Goal: Task Accomplishment & Management: Complete application form

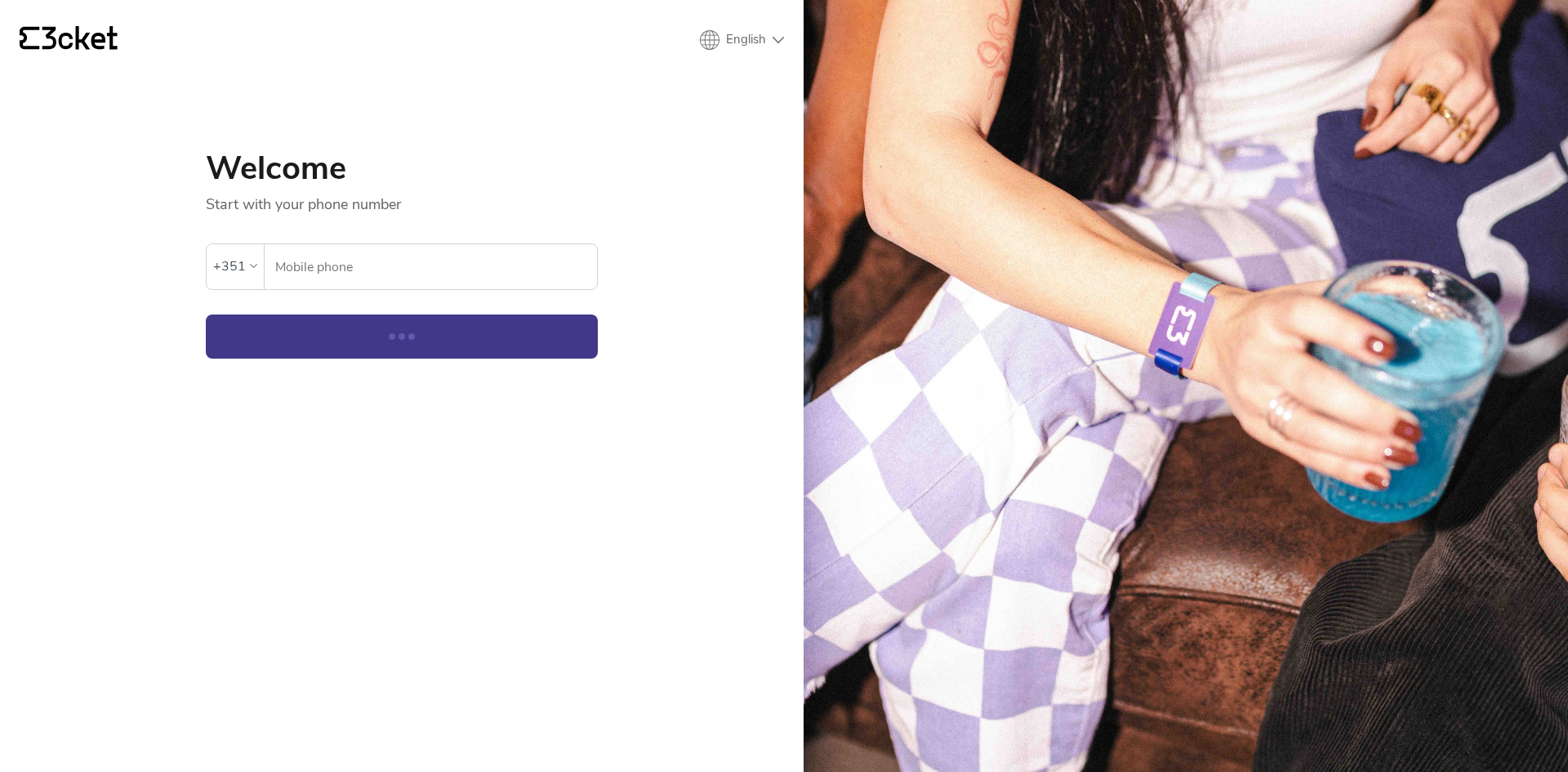
select select "en"
click at [422, 269] on input "Mobile phone" at bounding box center [436, 266] width 323 height 45
type input "928033386"
click at [403, 336] on button "Continue" at bounding box center [402, 336] width 392 height 45
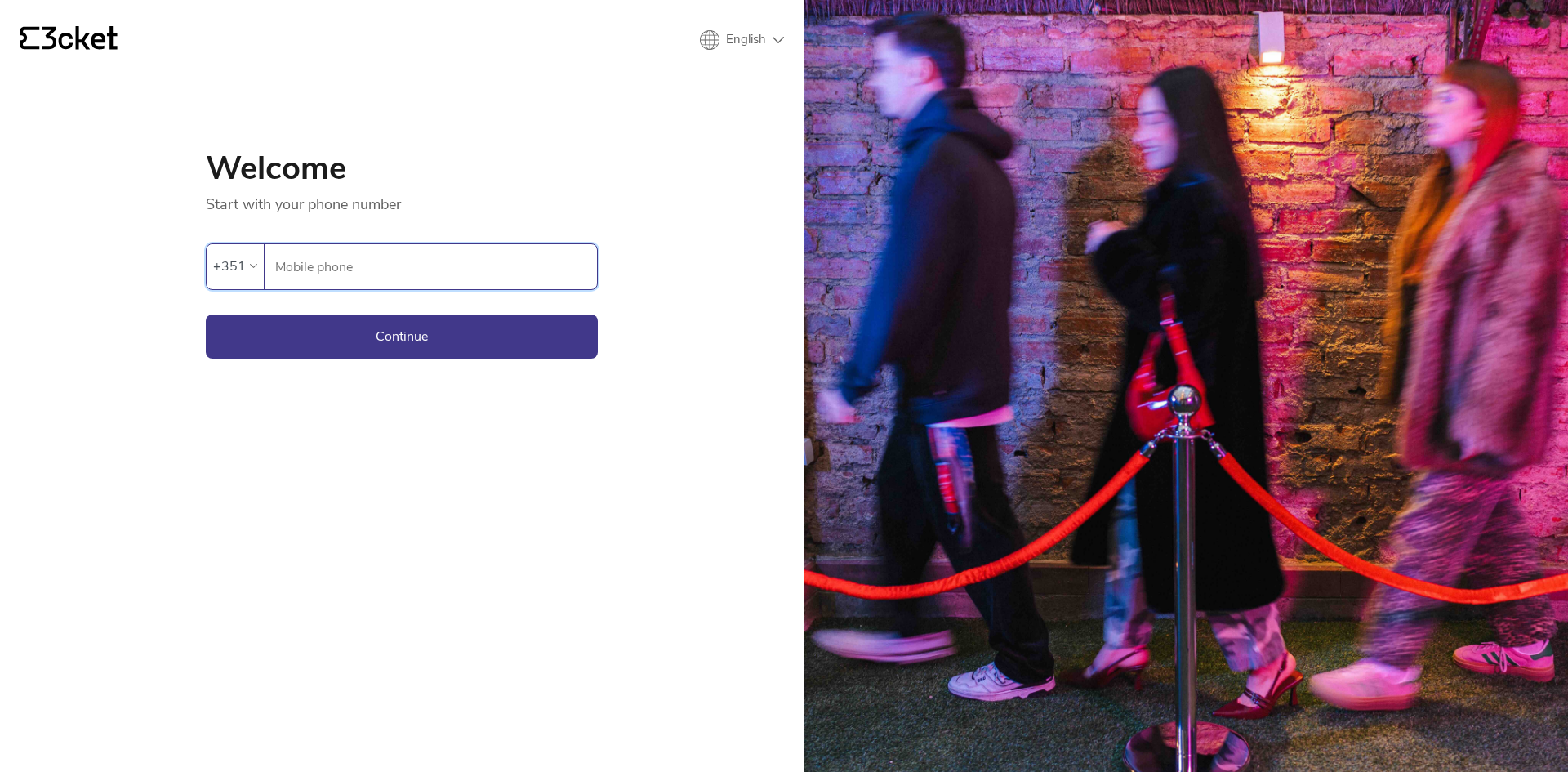
click at [388, 270] on input "Mobile phone" at bounding box center [436, 266] width 323 height 45
type input "928033386"
click at [358, 341] on button "Continue" at bounding box center [402, 336] width 392 height 45
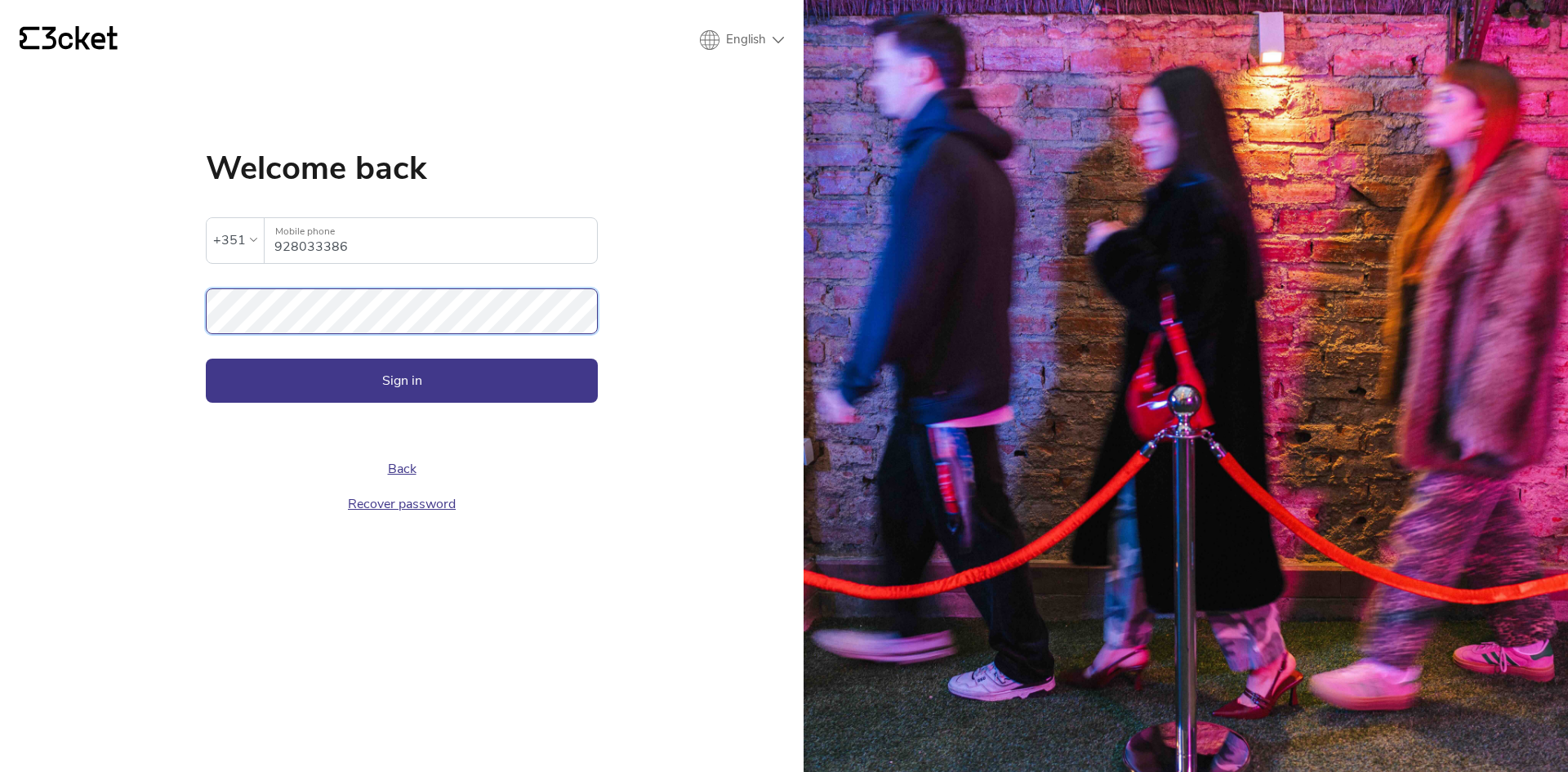
click at [206, 359] on button "Sign in" at bounding box center [402, 381] width 392 height 45
